Goal: Check status: Check status

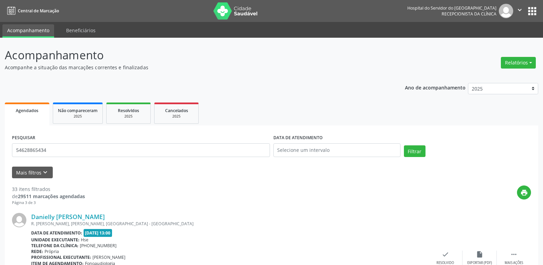
type input "54628865434"
click at [404, 145] on button "Filtrar" at bounding box center [415, 151] width 22 height 12
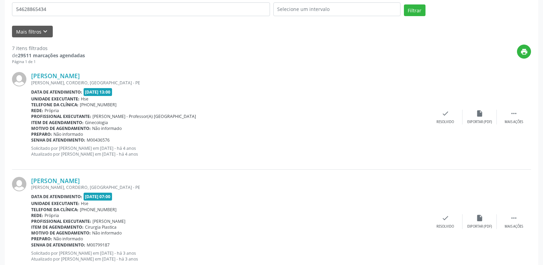
scroll to position [136, 0]
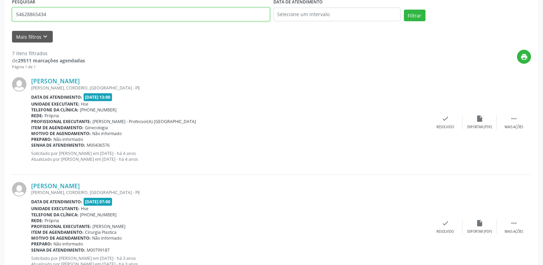
drag, startPoint x: 75, startPoint y: 14, endPoint x: 0, endPoint y: 15, distance: 75.4
type input "89680871487"
click at [404, 10] on button "Filtrar" at bounding box center [415, 16] width 22 height 12
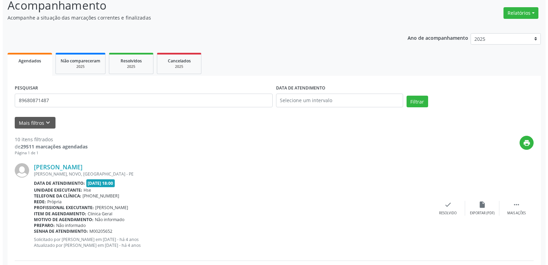
scroll to position [45, 0]
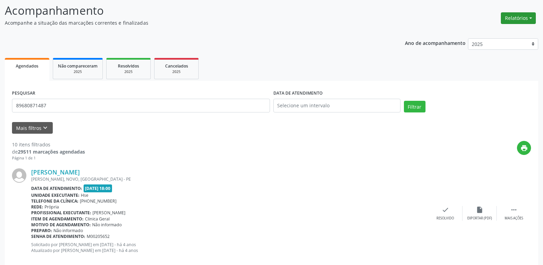
click at [515, 14] on button "Relatórios" at bounding box center [518, 18] width 35 height 12
click at [501, 30] on link "Agendamentos" at bounding box center [500, 33] width 74 height 10
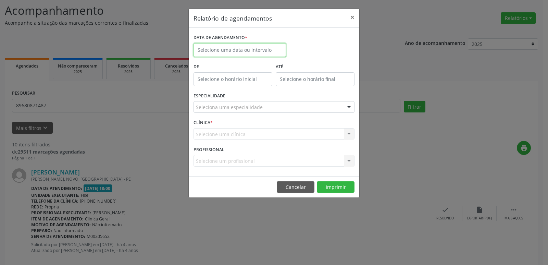
click at [230, 47] on input "text" at bounding box center [240, 50] width 93 height 14
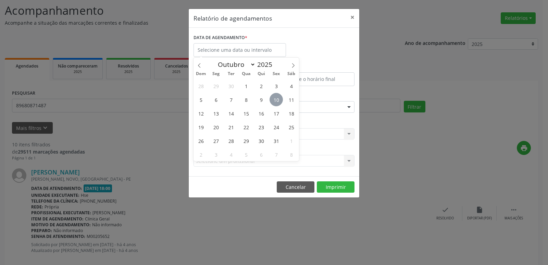
click at [276, 98] on span "10" at bounding box center [276, 99] width 13 height 13
type input "[DATE]"
click at [276, 98] on span "10" at bounding box center [276, 99] width 13 height 13
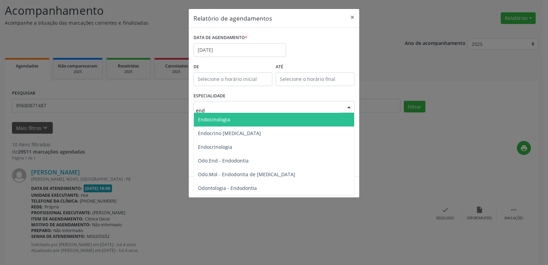
type input "endo"
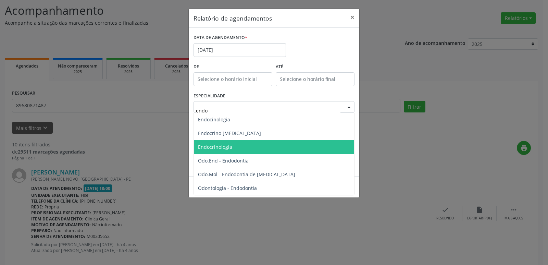
click at [218, 147] on span "Endocrinologia" at bounding box center [215, 147] width 34 height 7
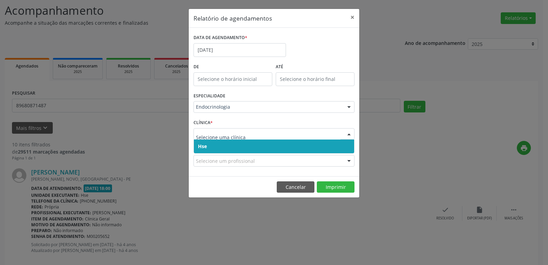
click at [350, 133] on div at bounding box center [349, 134] width 10 height 12
click at [350, 145] on span "Hse" at bounding box center [274, 146] width 160 height 14
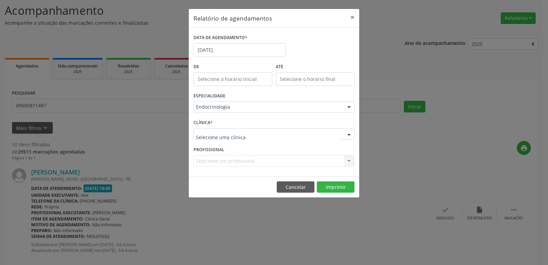
click at [348, 135] on div at bounding box center [349, 134] width 10 height 12
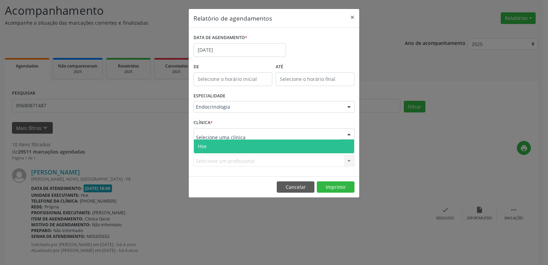
click at [348, 150] on span "Hse" at bounding box center [274, 146] width 160 height 14
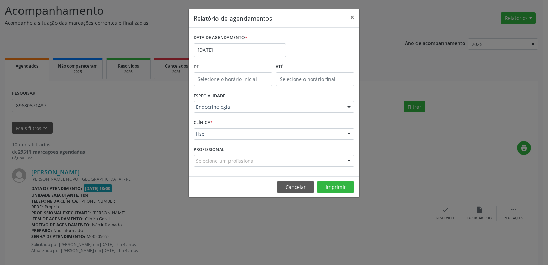
click at [347, 160] on div at bounding box center [349, 161] width 10 height 12
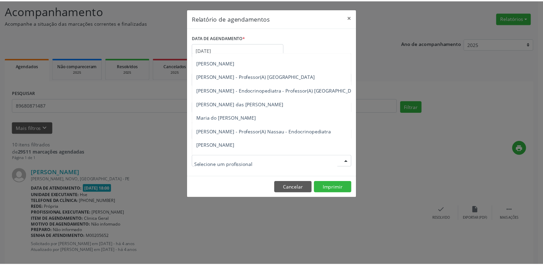
scroll to position [163, 0]
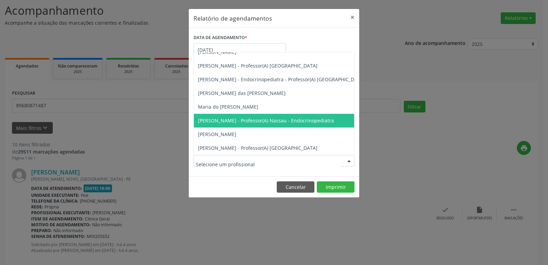
click at [262, 117] on span "[PERSON_NAME] - Professor(A) Nassau - Endocrinopediatra" at bounding box center [266, 120] width 136 height 7
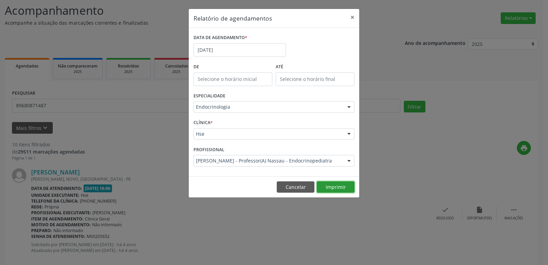
click at [340, 187] on button "Imprimir" at bounding box center [336, 187] width 38 height 12
click at [354, 16] on button "×" at bounding box center [353, 17] width 14 height 17
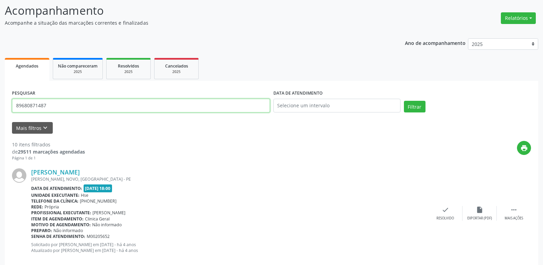
drag, startPoint x: 53, startPoint y: 107, endPoint x: 0, endPoint y: 107, distance: 53.1
click at [50, 110] on input "text" at bounding box center [141, 106] width 258 height 14
type input "84714492420"
click at [404, 101] on button "Filtrar" at bounding box center [415, 107] width 22 height 12
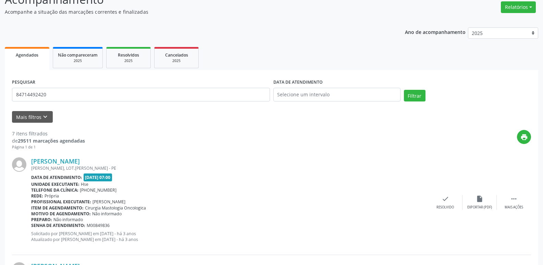
scroll to position [0, 0]
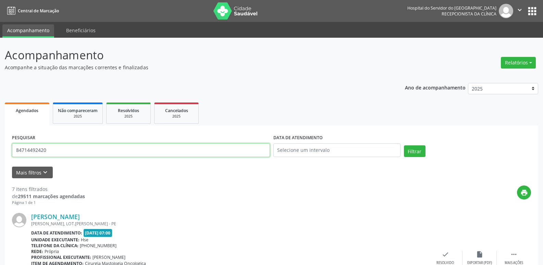
drag, startPoint x: 49, startPoint y: 149, endPoint x: 0, endPoint y: 149, distance: 49.0
type input "13861751453"
click at [404, 145] on button "Filtrar" at bounding box center [415, 151] width 22 height 12
drag, startPoint x: 55, startPoint y: 151, endPoint x: 0, endPoint y: 160, distance: 55.8
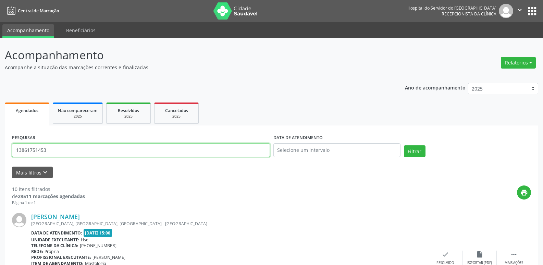
type input "70585542422"
click at [404, 145] on button "Filtrar" at bounding box center [415, 151] width 22 height 12
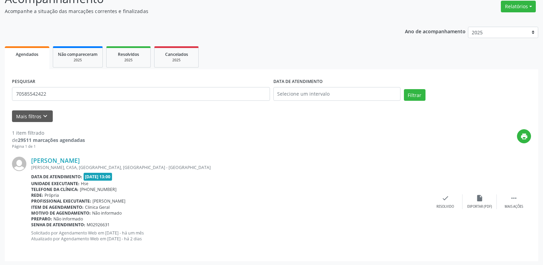
scroll to position [57, 0]
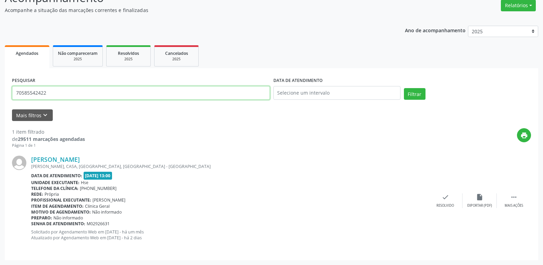
drag, startPoint x: 56, startPoint y: 91, endPoint x: 0, endPoint y: 103, distance: 57.1
click at [0, 103] on div "Acompanhamento Acompanhe a situação das marcações correntes e finalizadas Relat…" at bounding box center [271, 122] width 543 height 284
type input "45699747400"
click at [404, 88] on button "Filtrar" at bounding box center [415, 94] width 22 height 12
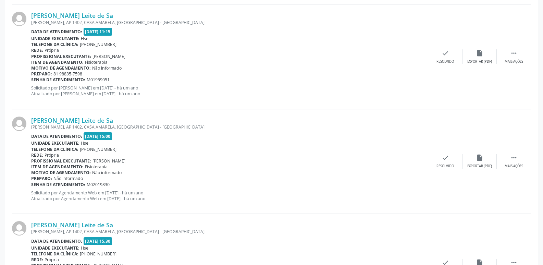
scroll to position [1542, 0]
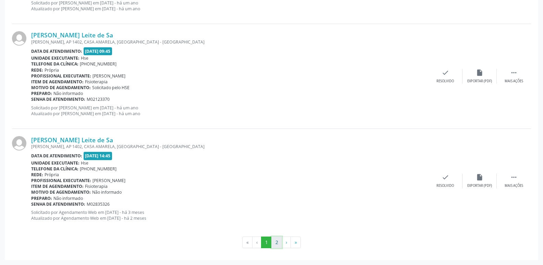
click at [277, 241] on button "2" at bounding box center [276, 242] width 11 height 12
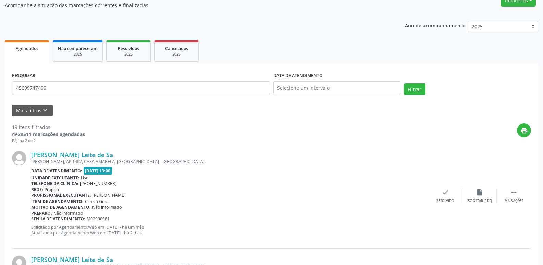
scroll to position [0, 0]
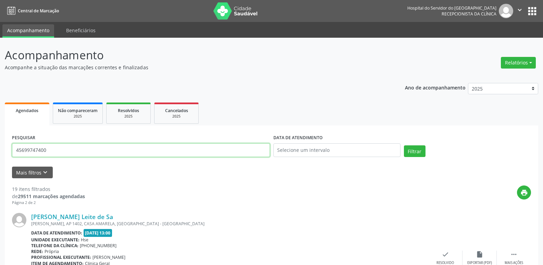
drag, startPoint x: 56, startPoint y: 148, endPoint x: 0, endPoint y: 146, distance: 55.9
type input "59184639415"
click at [404, 145] on button "Filtrar" at bounding box center [415, 151] width 22 height 12
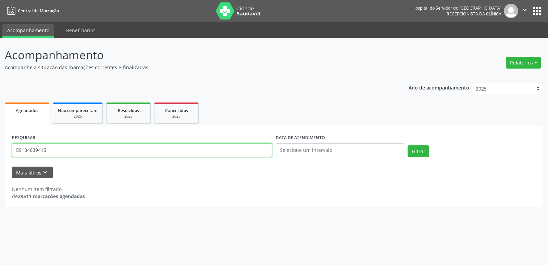
drag, startPoint x: 48, startPoint y: 149, endPoint x: 0, endPoint y: 159, distance: 49.2
click at [0, 159] on div "Acompanhamento Acompanhe a situação das marcações correntes e finalizadas Relat…" at bounding box center [274, 151] width 548 height 227
type input "70691878404"
click at [408, 145] on button "Filtrar" at bounding box center [419, 151] width 22 height 12
